Goal: Check status: Check status

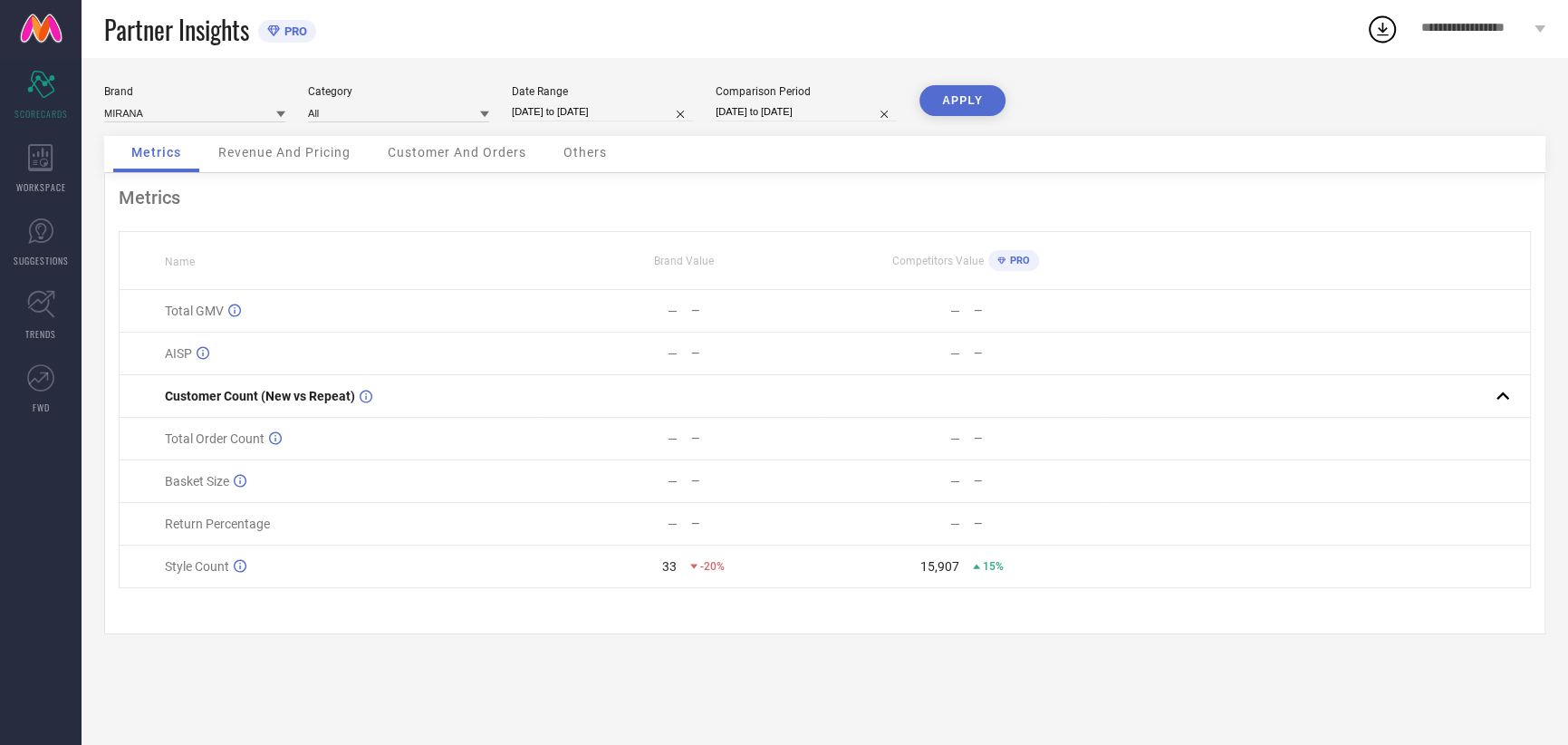
click at [614, 124] on div "Brand MIRANA Category All Date Range 09-08-2025 to 09-08-2025 Comparison Period…" at bounding box center [824, 110] width 1441 height 51
click at [614, 114] on input "09-08-2025 to 09-08-2025" at bounding box center [602, 112] width 181 height 19
select select "7"
select select "2025"
select select "8"
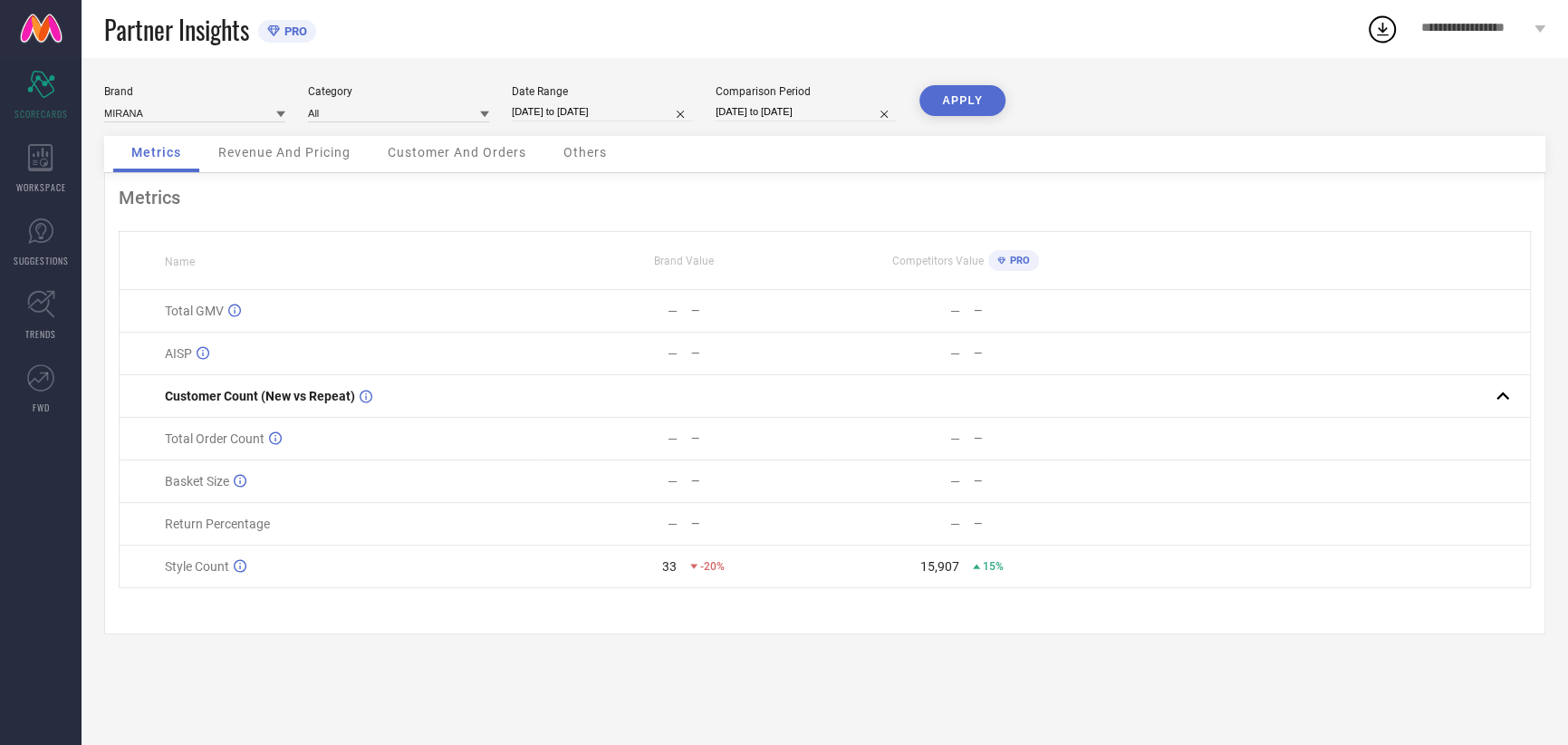
select select "2025"
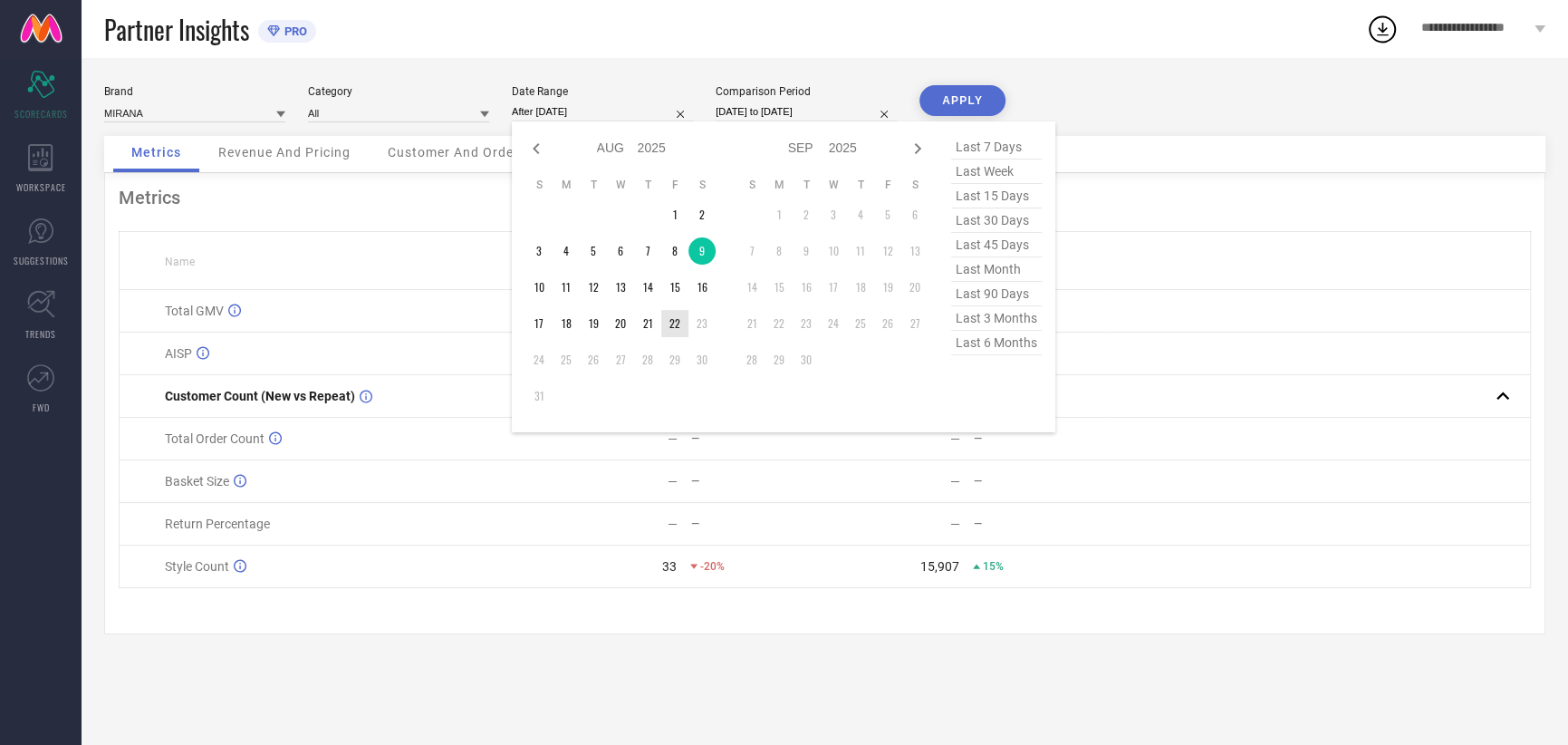
click at [673, 319] on td "22" at bounding box center [674, 323] width 27 height 27
type input "[DATE] to [DATE]"
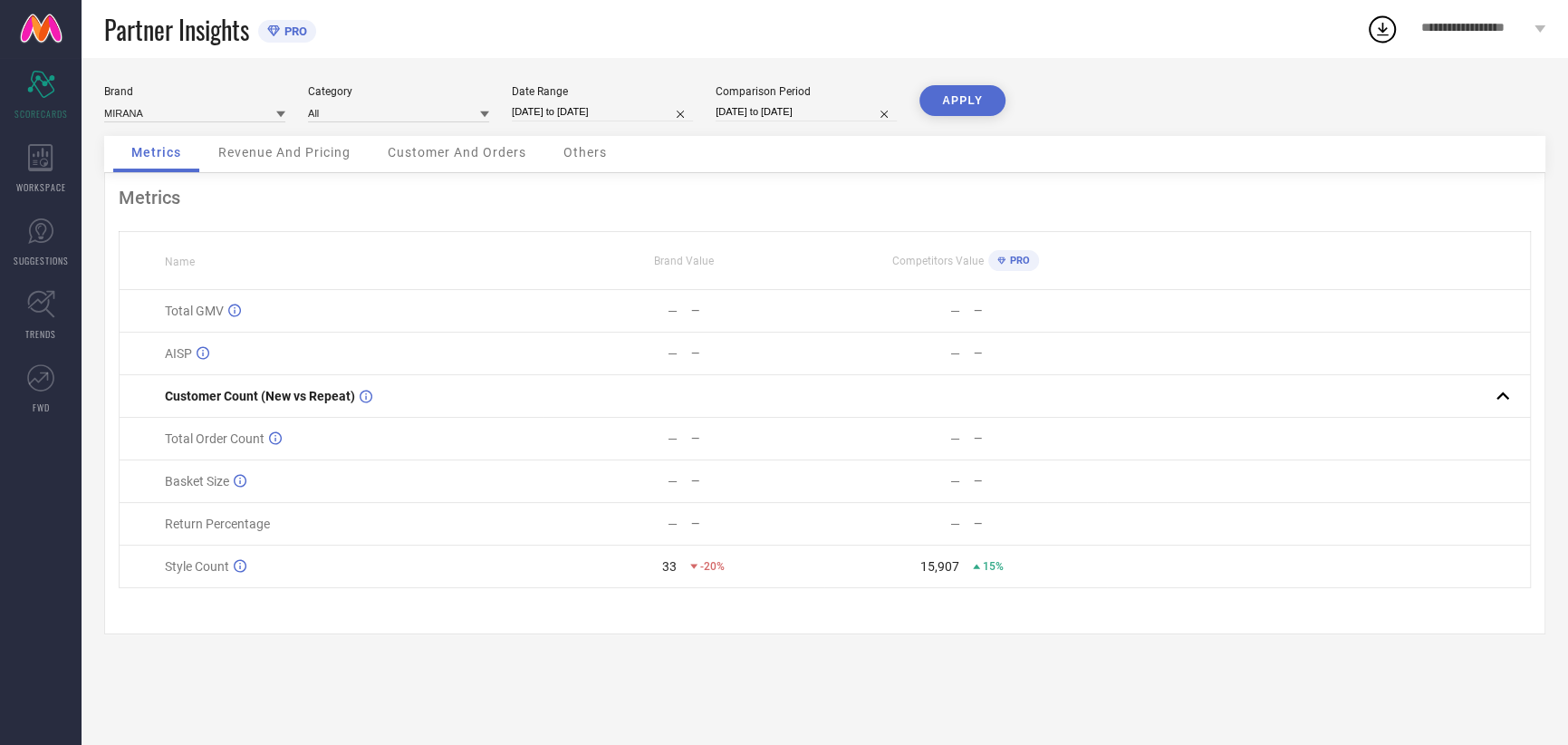
click at [771, 107] on input "09-08-2024 to 09-08-2024" at bounding box center [807, 112] width 181 height 19
select select "7"
select select "2024"
select select "8"
select select "2024"
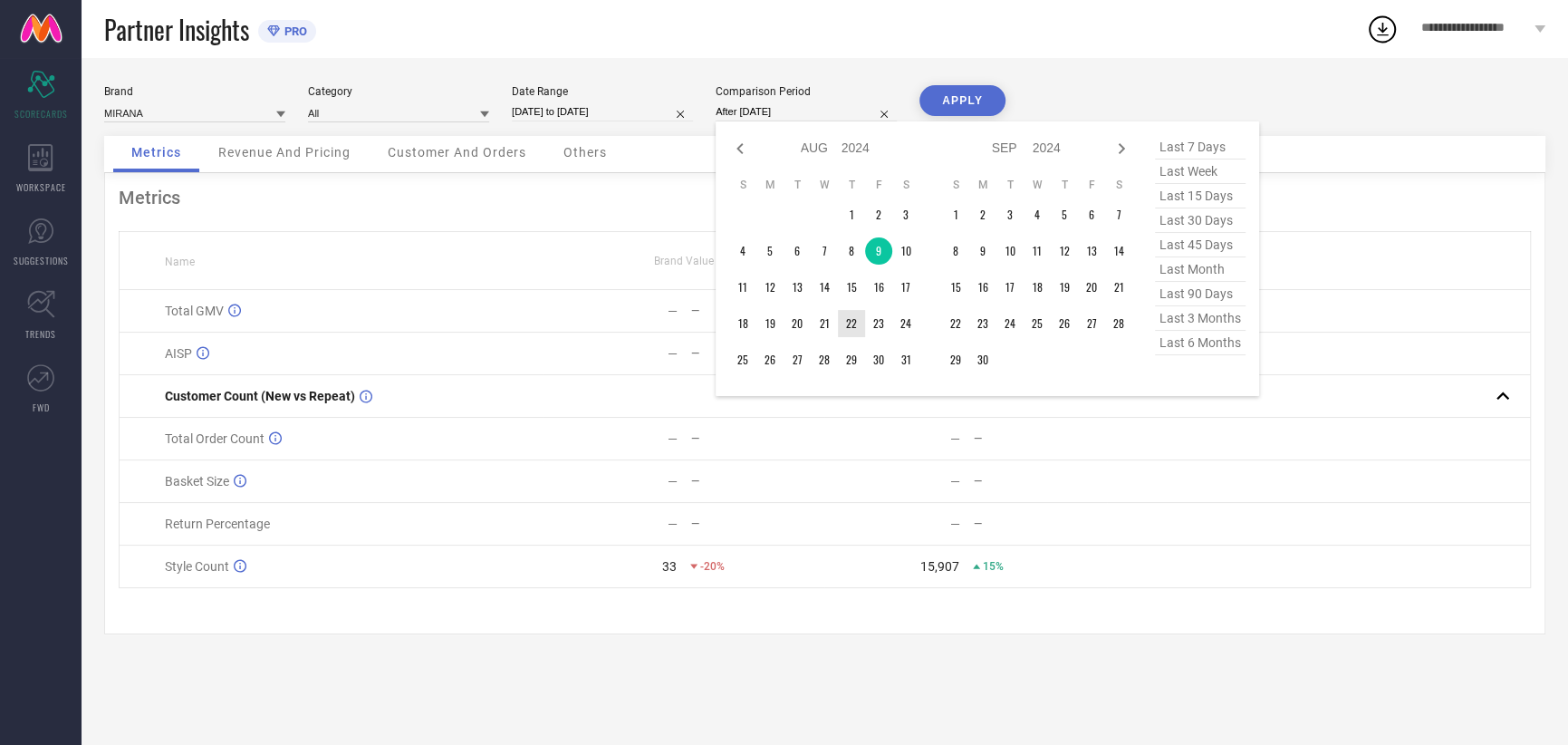
click at [852, 326] on td "22" at bounding box center [851, 323] width 27 height 27
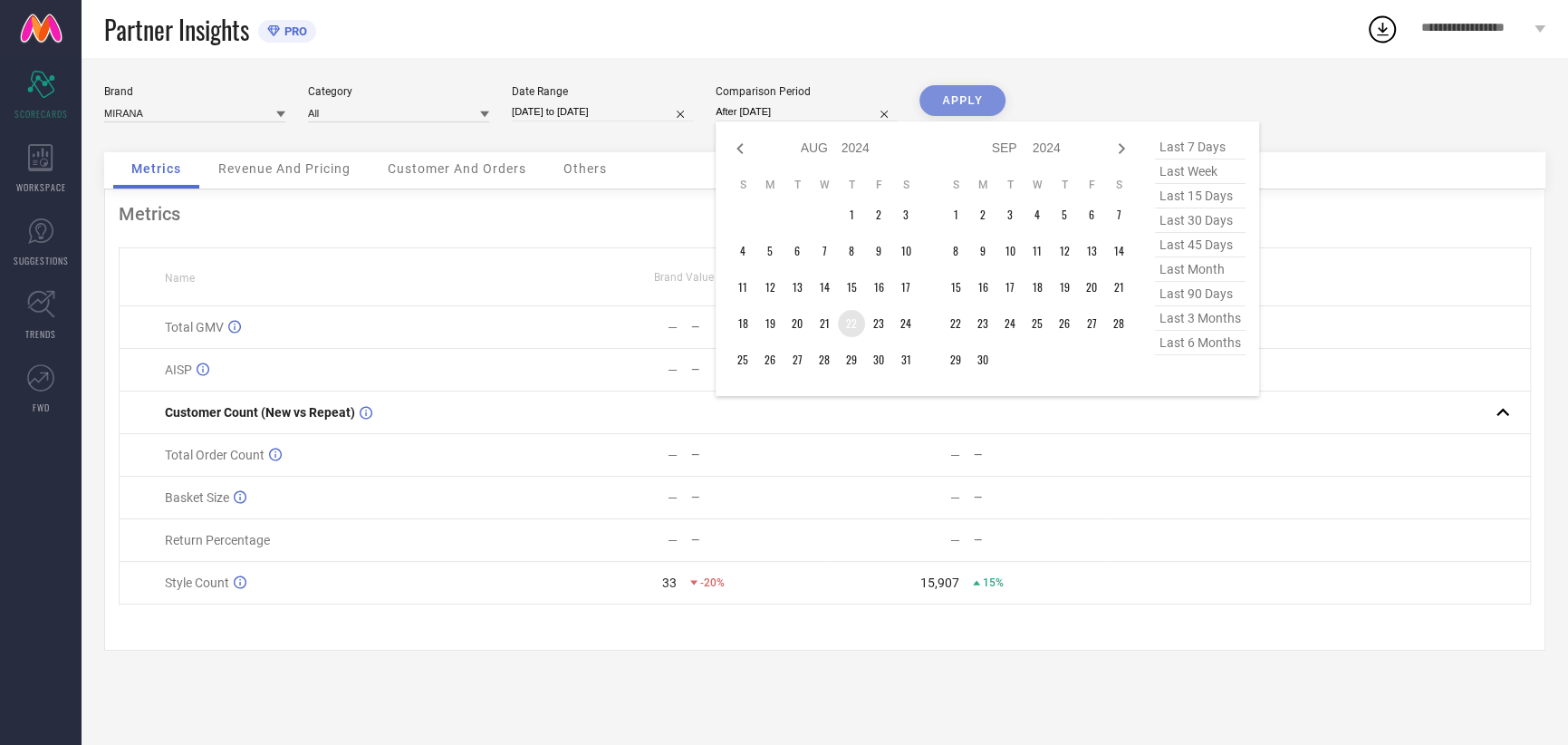
type input "[DATE] to [DATE]"
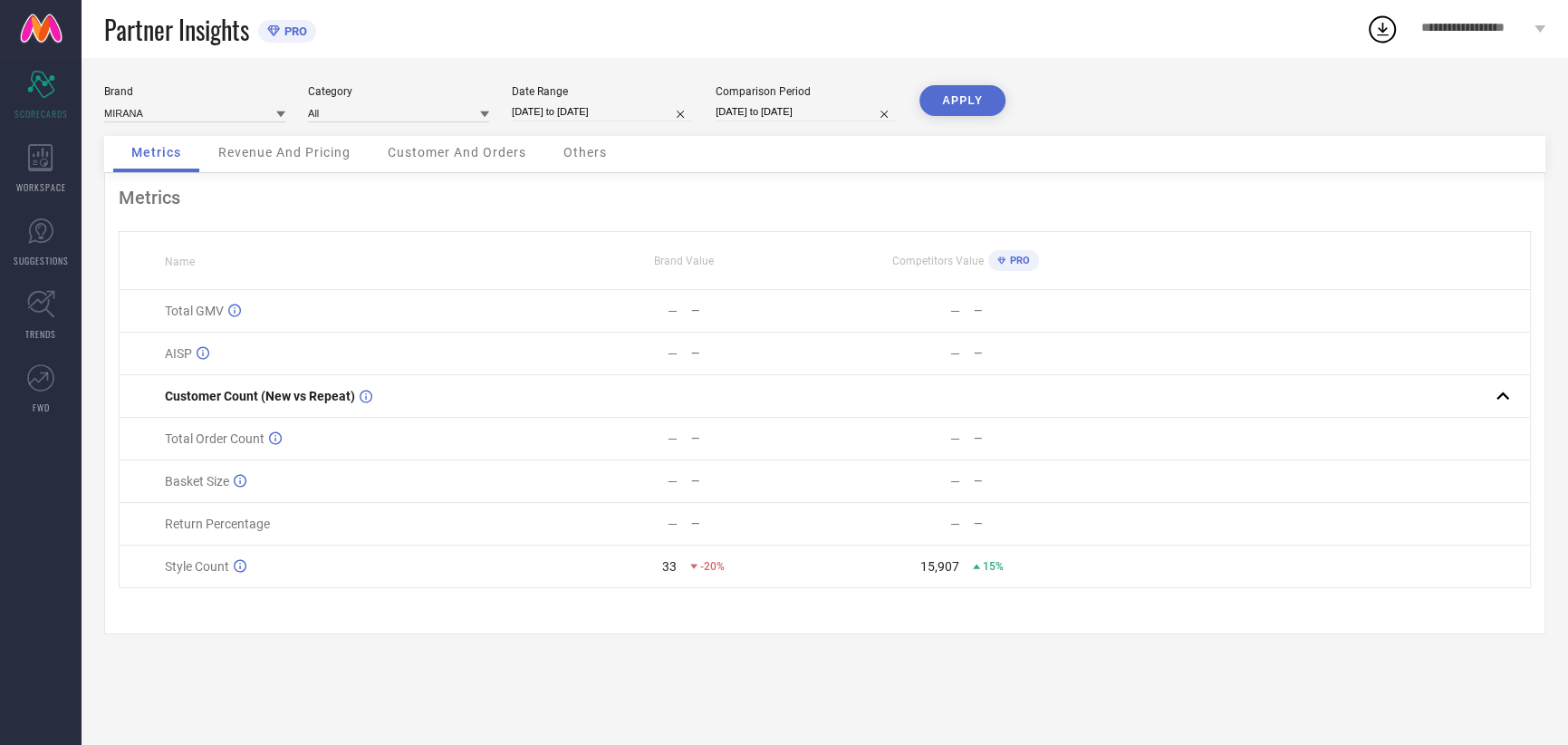
click at [961, 100] on button "APPLY" at bounding box center [962, 100] width 86 height 31
click at [603, 110] on input "[DATE] to [DATE]" at bounding box center [602, 112] width 181 height 19
select select "7"
select select "2025"
select select "8"
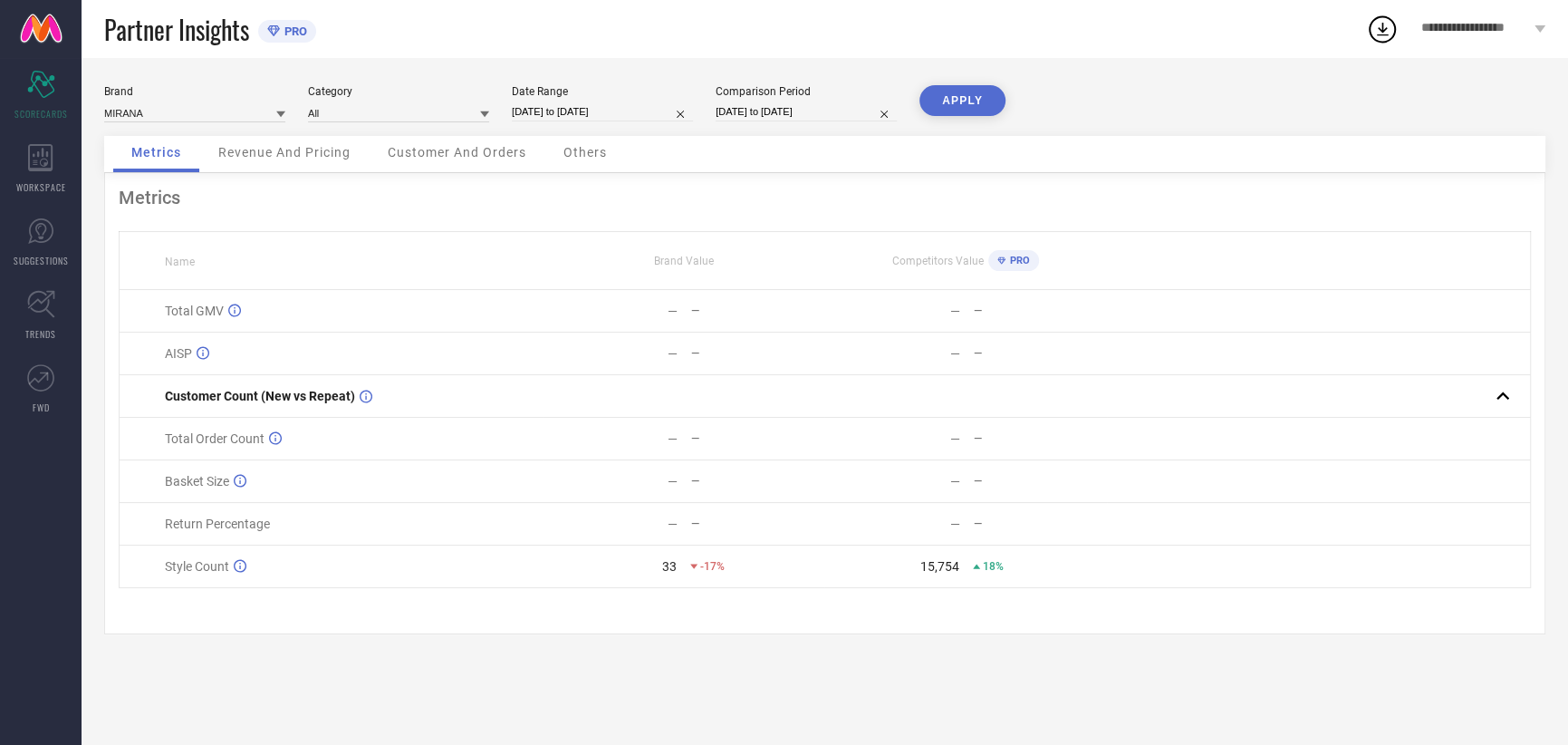
select select "2025"
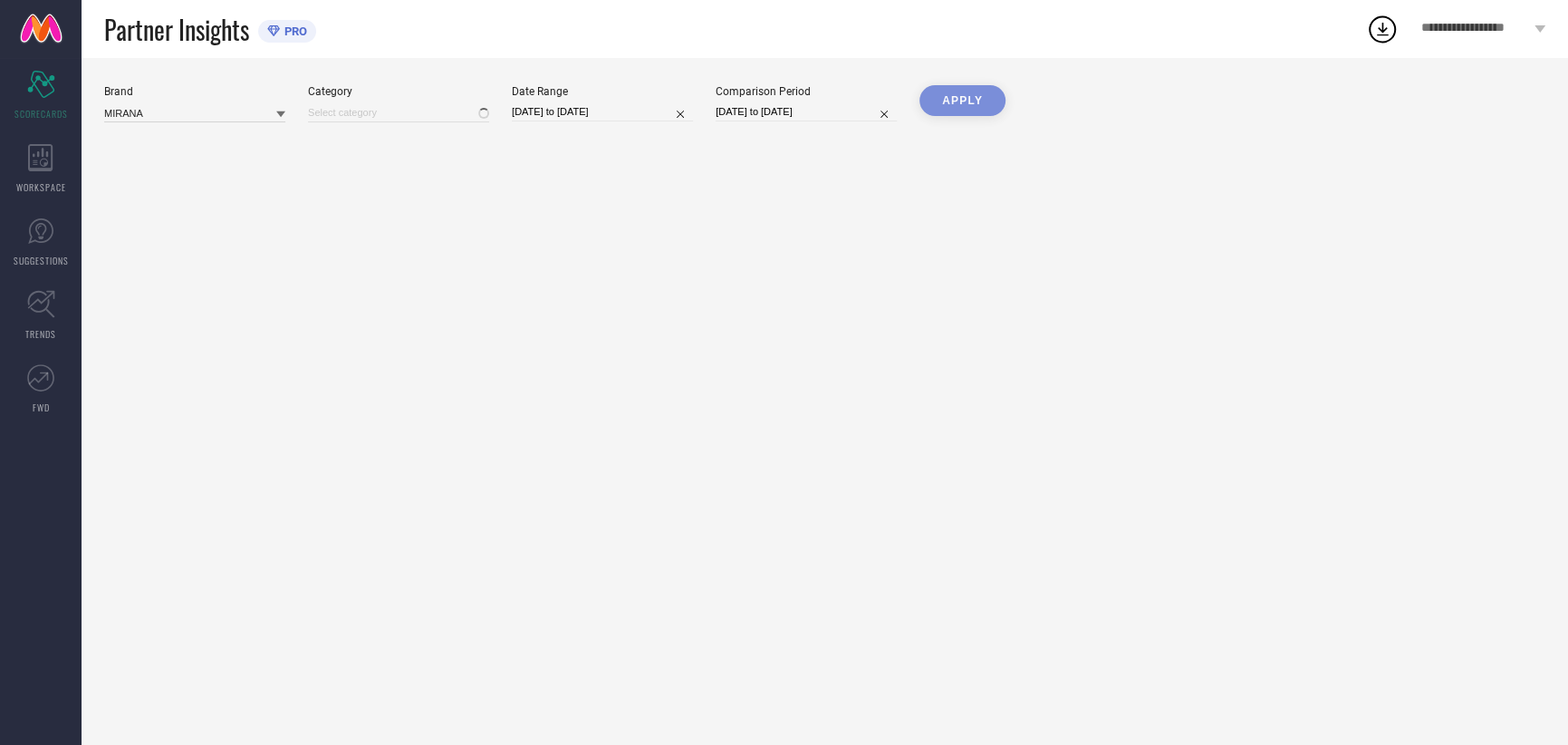
type input "All"
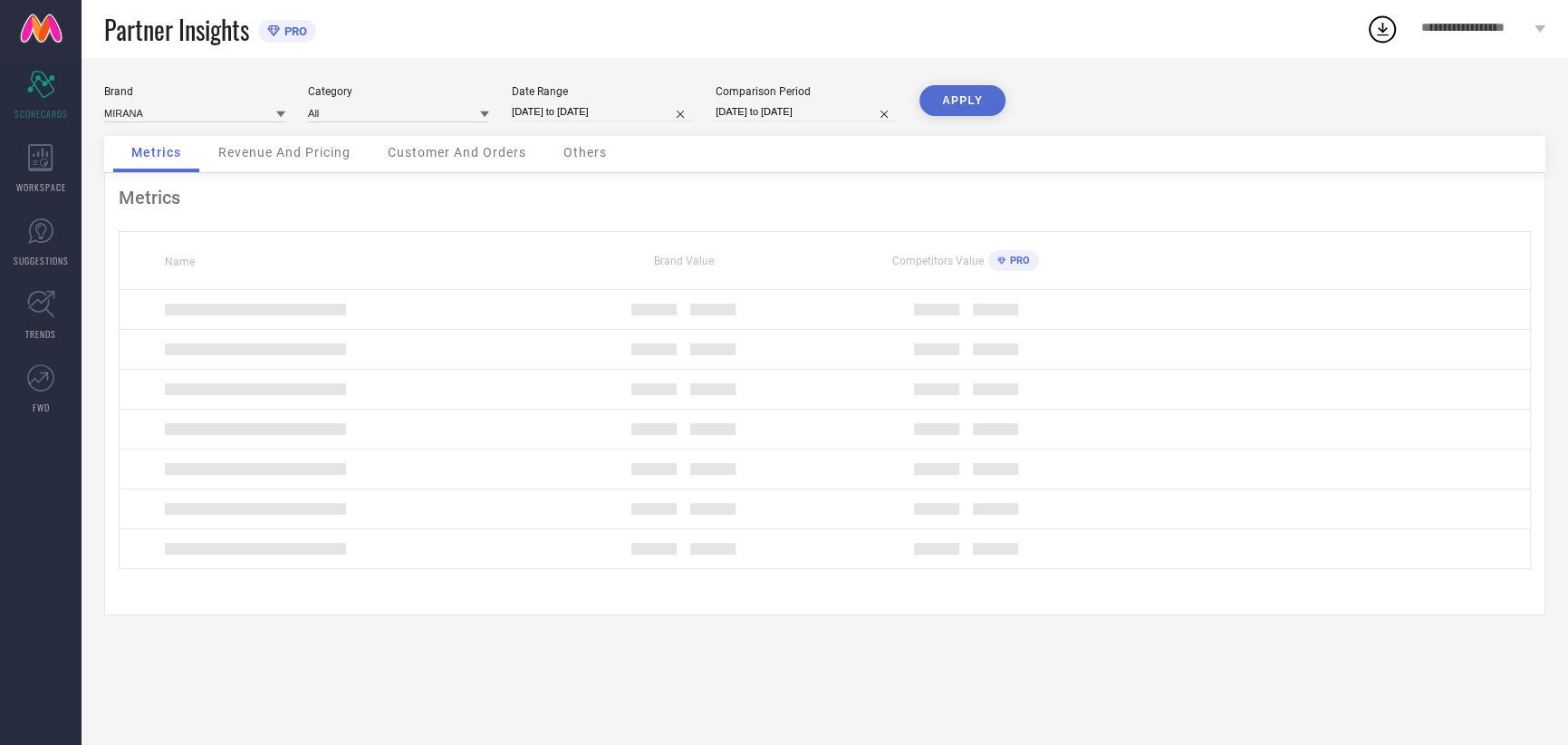
click at [583, 110] on input "[DATE] to [DATE]" at bounding box center [602, 112] width 181 height 19
select select "7"
select select "2025"
select select "8"
select select "2025"
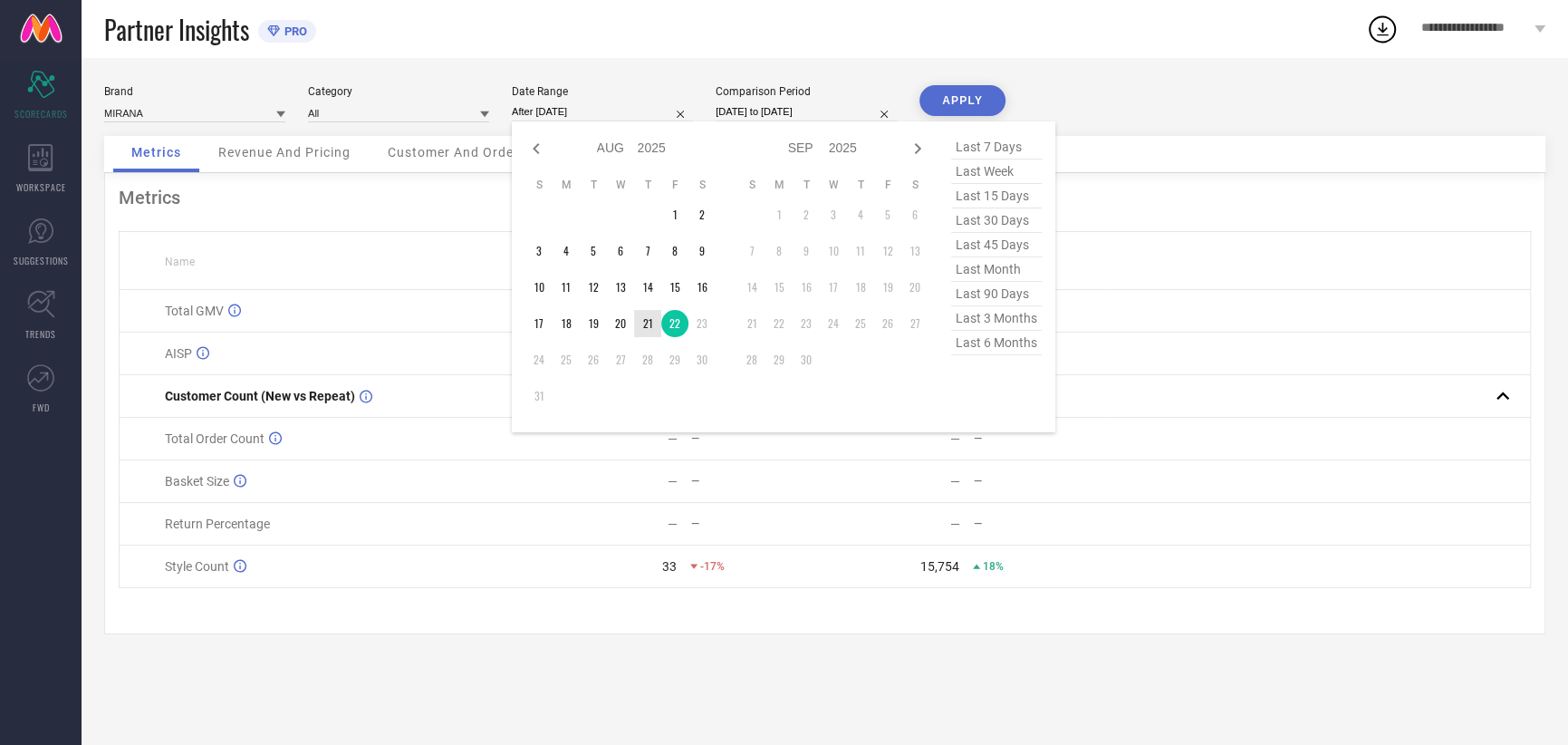
click at [647, 314] on td "21" at bounding box center [647, 323] width 27 height 27
type input "[DATE] to [DATE]"
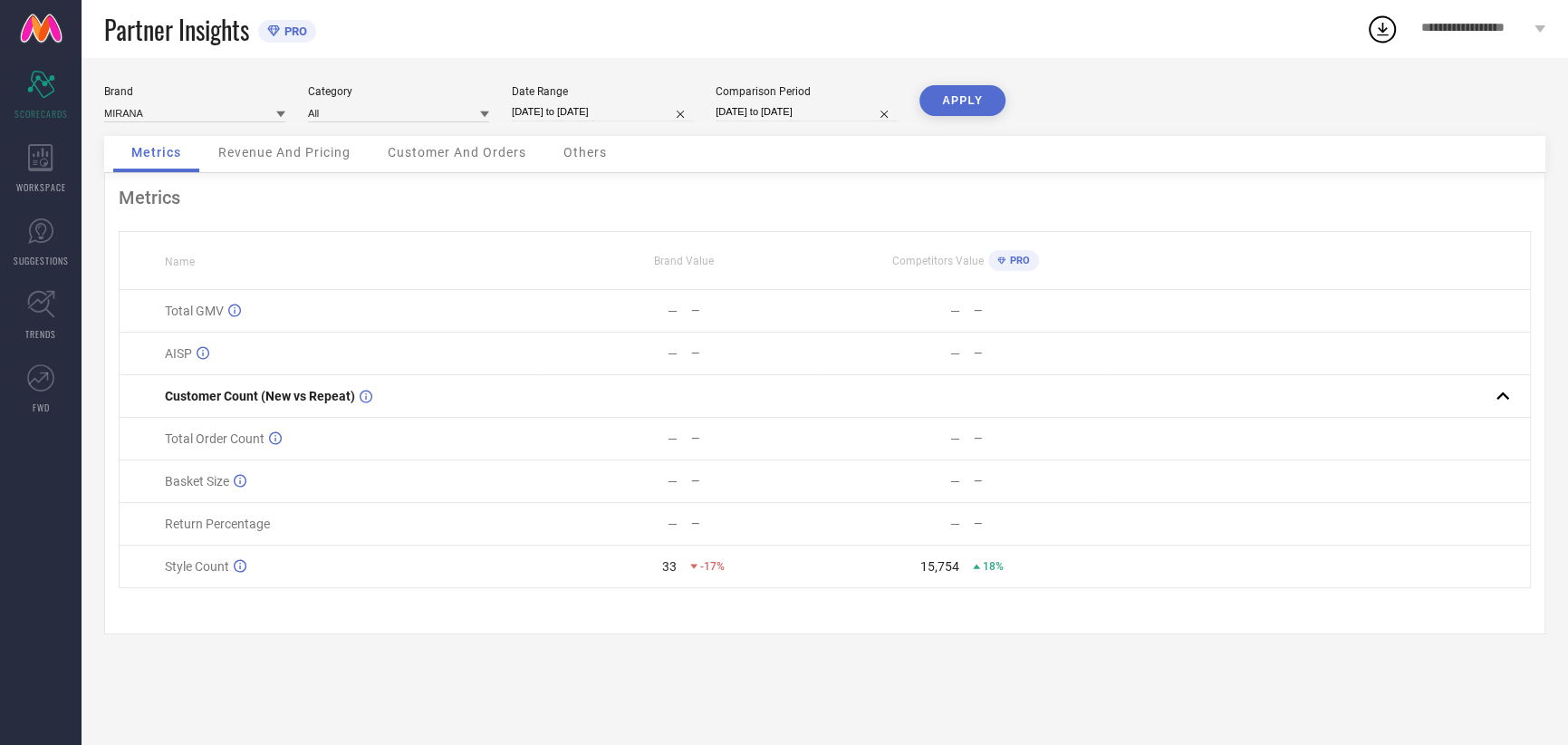
click at [757, 140] on div "Metrics Revenue And Pricing Customer And Orders Others" at bounding box center [824, 154] width 1441 height 37
select select "7"
select select "2024"
select select "8"
select select "2024"
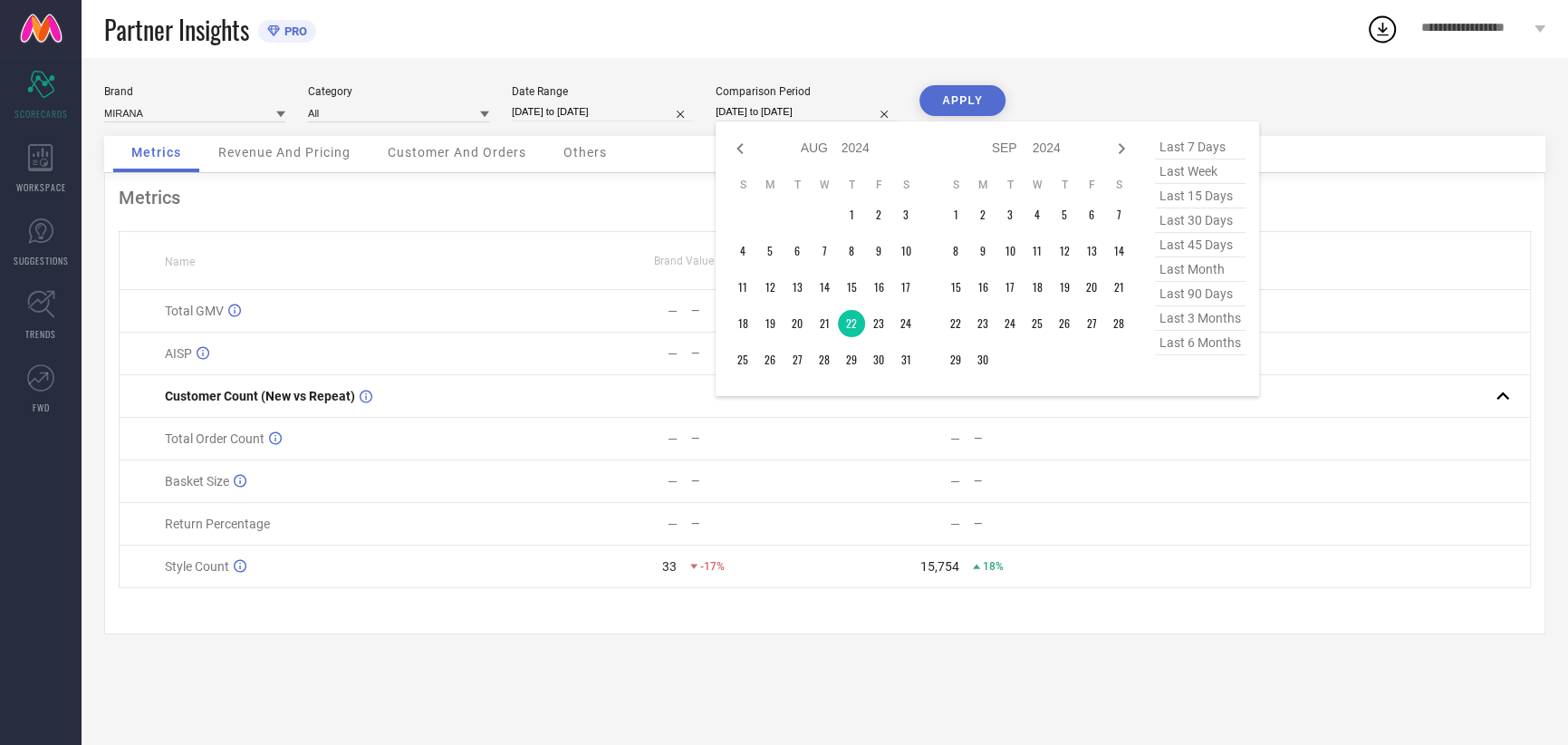
click at [770, 115] on input "[DATE] to [DATE]" at bounding box center [807, 112] width 181 height 19
click at [822, 322] on td "21" at bounding box center [824, 323] width 27 height 27
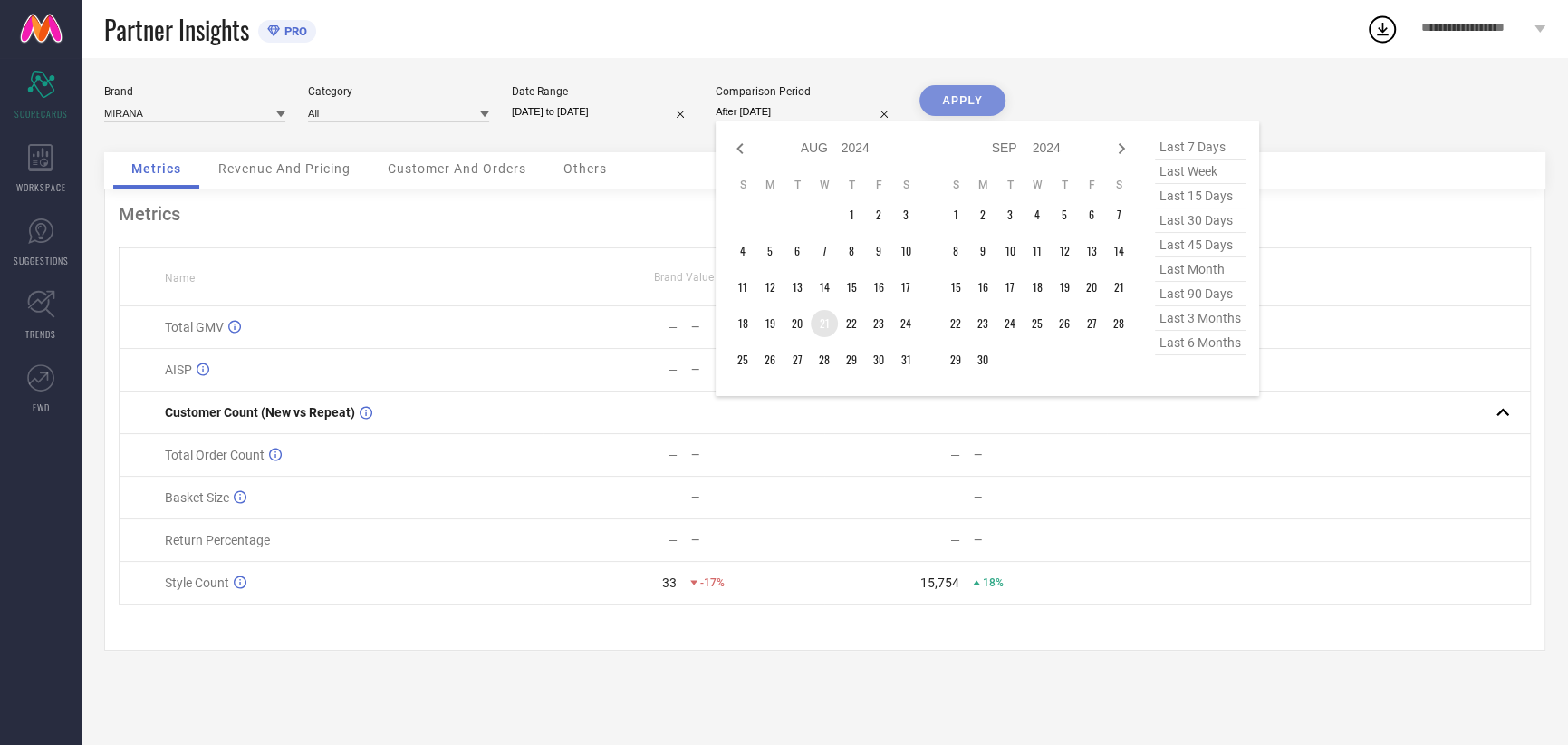
type input "[DATE] to [DATE]"
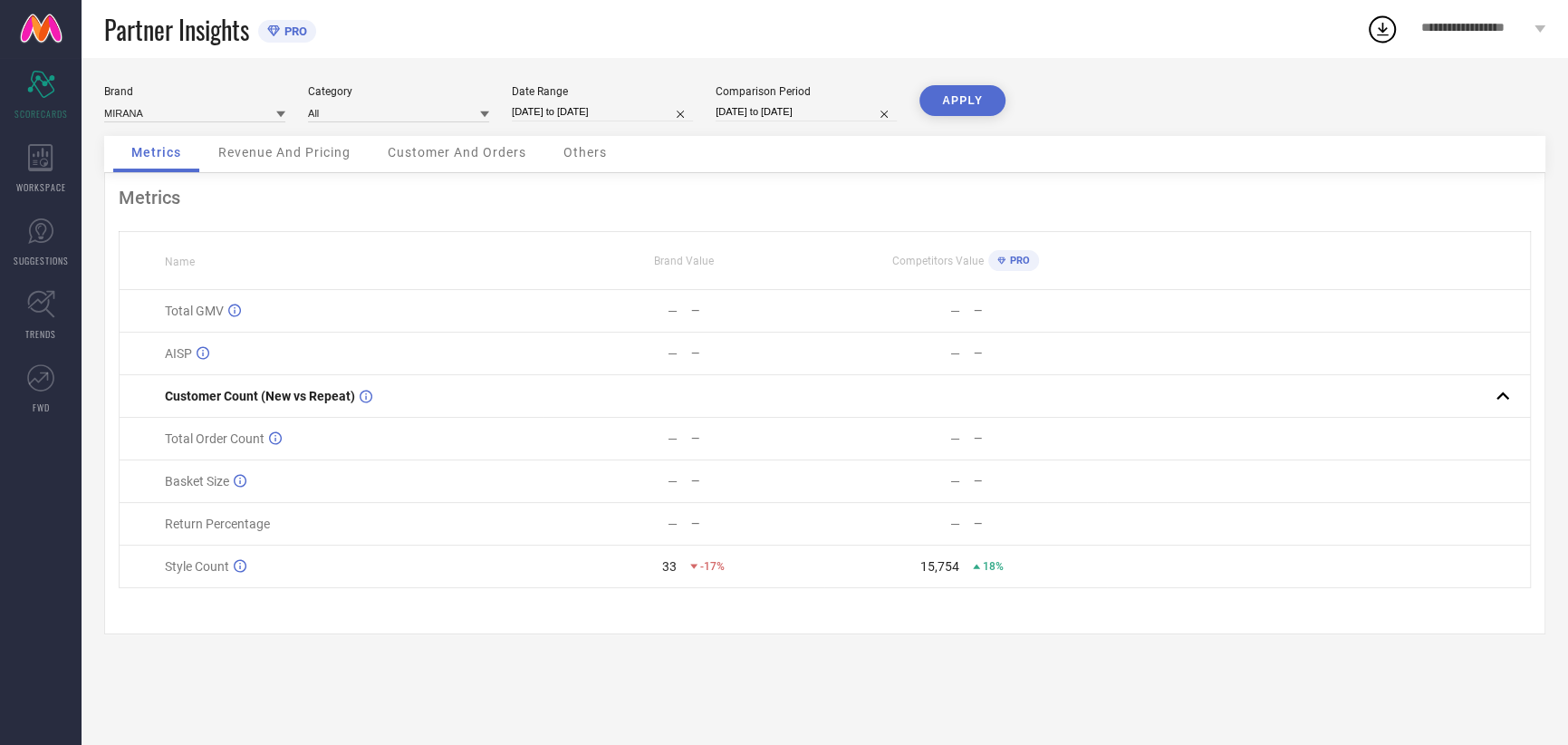
click at [966, 105] on button "APPLY" at bounding box center [962, 100] width 86 height 31
